Goal: Task Accomplishment & Management: Complete application form

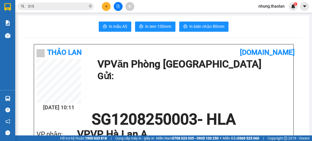
click at [106, 4] on button at bounding box center [106, 6] width 9 height 9
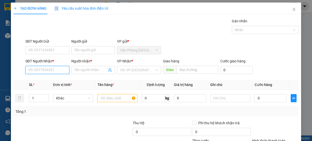
click at [39, 70] on input "SĐT Người Nhận *" at bounding box center [47, 70] width 44 height 8
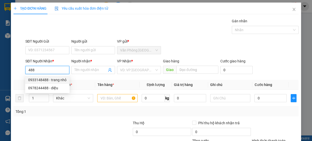
drag, startPoint x: 56, startPoint y: 80, endPoint x: 61, endPoint y: 82, distance: 5.5
click at [56, 81] on div "0933148488 - trang nhỏ" at bounding box center [47, 80] width 38 height 6
type input "0933148488"
type input "trang nhỏ"
type input "Buôn Hồ"
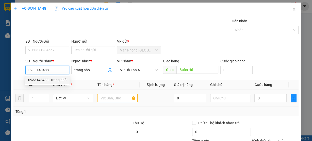
type input "0933148488"
click at [124, 100] on input "text" at bounding box center [117, 98] width 40 height 8
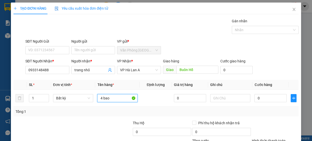
scroll to position [46, 0]
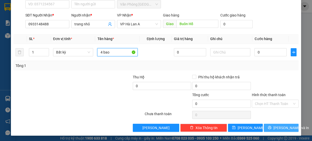
type input "4 bao"
click at [282, 130] on button "[PERSON_NAME] và In" at bounding box center [281, 128] width 35 height 8
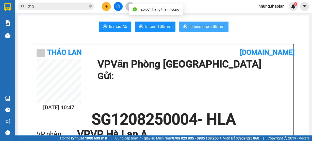
click at [209, 25] on span "In biên nhận 80mm" at bounding box center [206, 26] width 35 height 6
